Goal: Share content

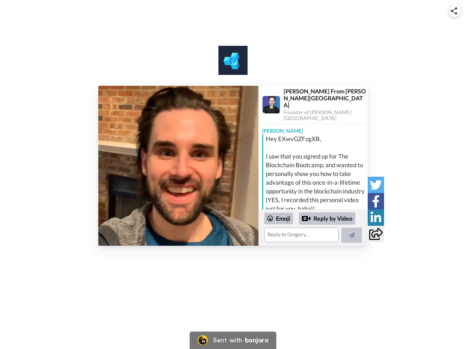
click at [454, 11] on img at bounding box center [453, 10] width 7 height 7
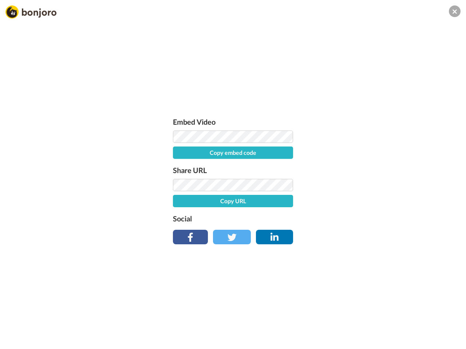
click at [178, 166] on label "Share URL" at bounding box center [233, 170] width 120 height 12
click at [313, 228] on div "Embed Video Copy embed code Share URL Copy URL Social" at bounding box center [233, 213] width 466 height 349
click at [279, 219] on label "Social" at bounding box center [233, 219] width 120 height 12
click at [327, 219] on div "Embed Video Copy embed code Share URL Copy URL Social" at bounding box center [233, 213] width 466 height 349
click at [351, 235] on div "Embed Video Copy embed code Share URL Copy URL Social" at bounding box center [233, 213] width 466 height 349
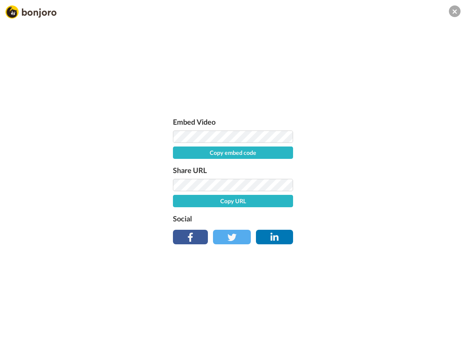
click at [376, 185] on div "Embed Video Copy embed code Share URL Copy URL Social" at bounding box center [233, 213] width 466 height 349
click at [376, 201] on div "Embed Video Copy embed code Share URL Copy URL Social" at bounding box center [233, 213] width 466 height 349
click at [376, 218] on div "Embed Video Copy embed code Share URL Copy URL Social" at bounding box center [233, 213] width 466 height 349
click at [376, 234] on div "Embed Video Copy embed code Share URL Copy URL Social" at bounding box center [233, 213] width 466 height 349
